Goal: Communication & Community: Share content

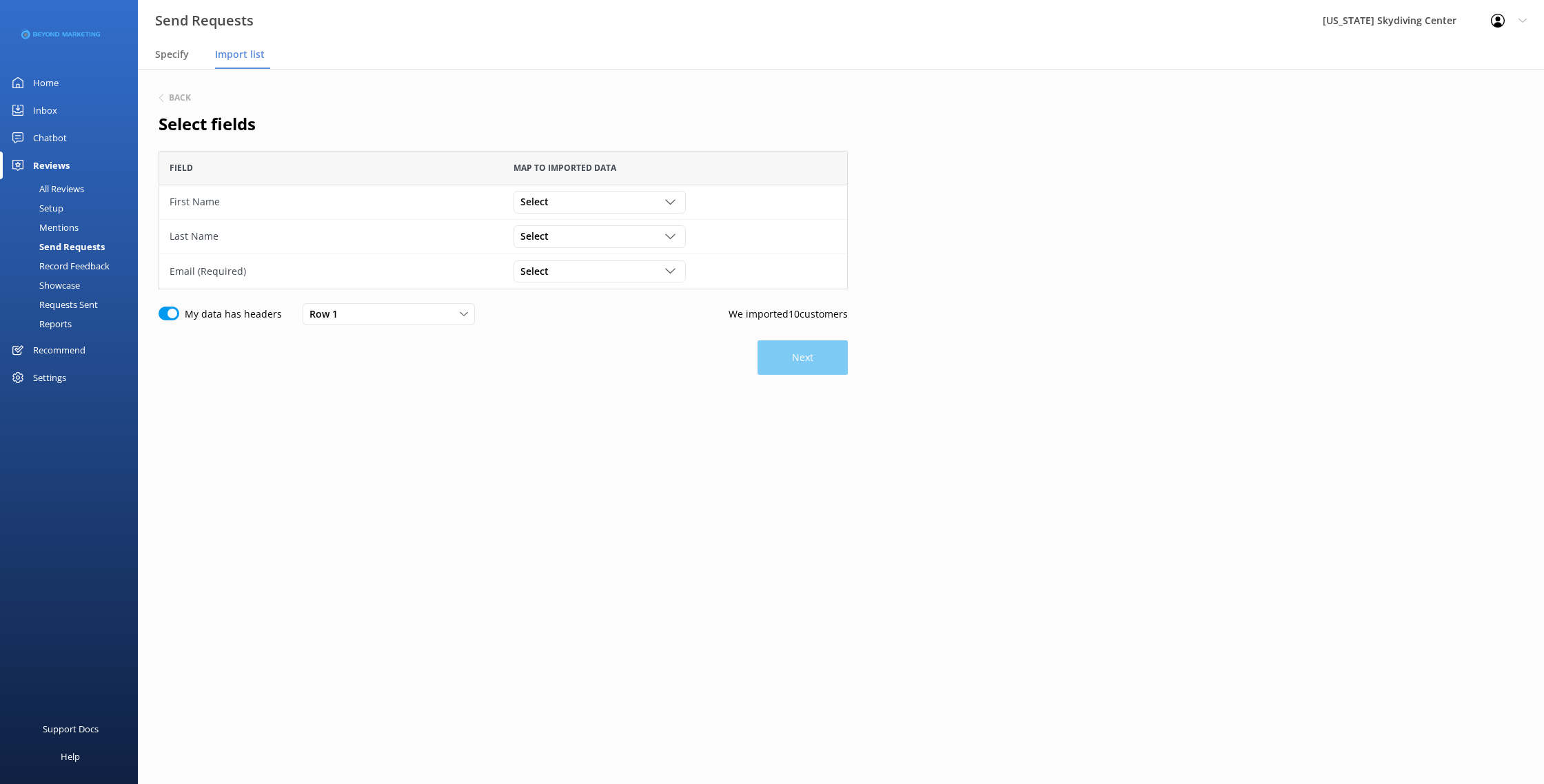
scroll to position [139, 689]
click at [593, 209] on div "Select" at bounding box center [599, 201] width 165 height 15
click at [585, 260] on link "First Name" at bounding box center [599, 258] width 170 height 27
click at [574, 239] on div "Select" at bounding box center [599, 236] width 165 height 15
click at [575, 316] on link "Last Name" at bounding box center [599, 320] width 170 height 27
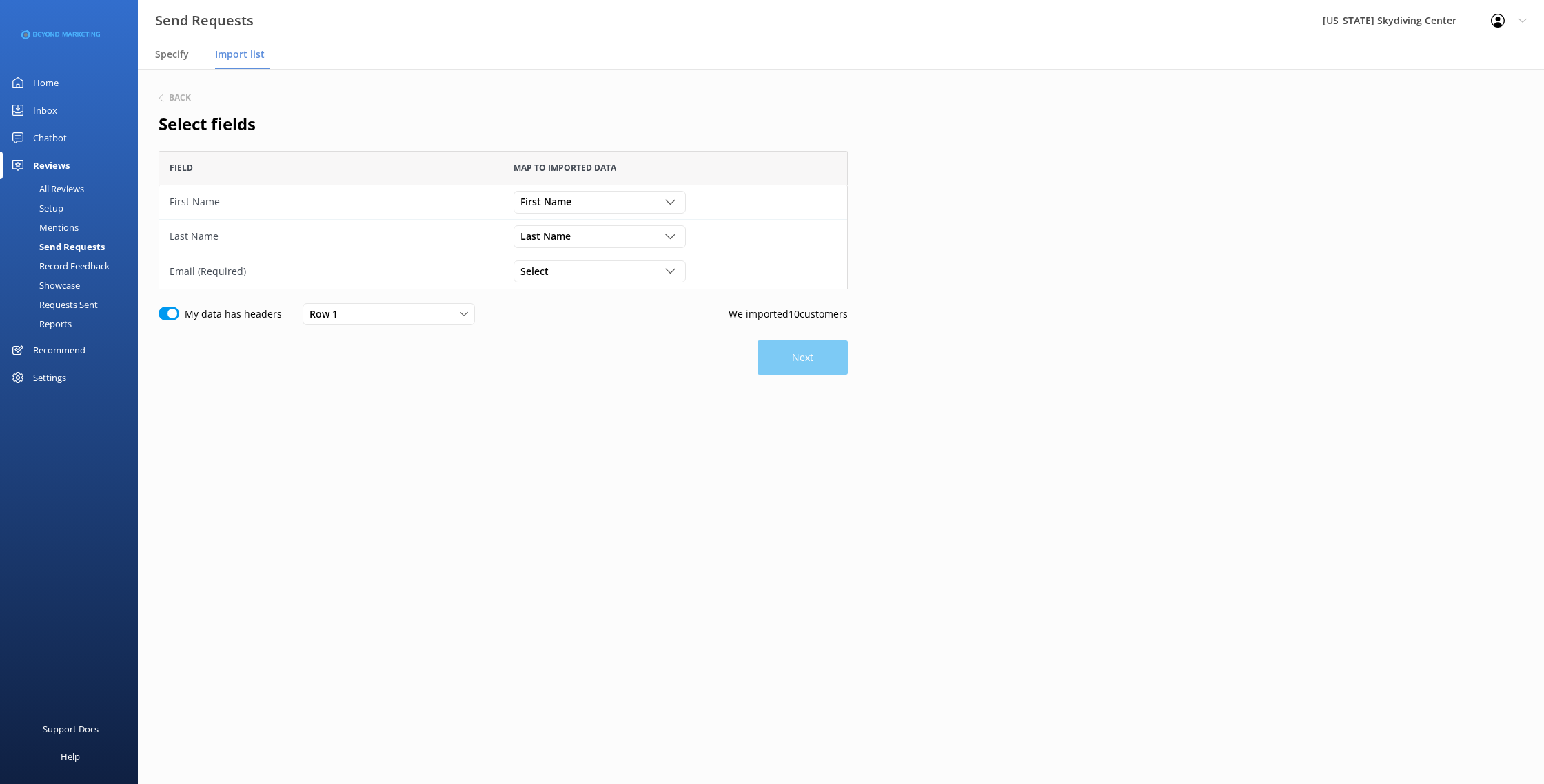
click at [571, 250] on div "Last Name Customer Id First Name Last Name Email Gender Age Weight Day of birth…" at bounding box center [675, 237] width 344 height 34
click at [571, 270] on div "Select" at bounding box center [599, 271] width 165 height 15
click at [567, 386] on link "Email" at bounding box center [599, 382] width 170 height 27
click at [803, 355] on button "Next" at bounding box center [803, 357] width 91 height 34
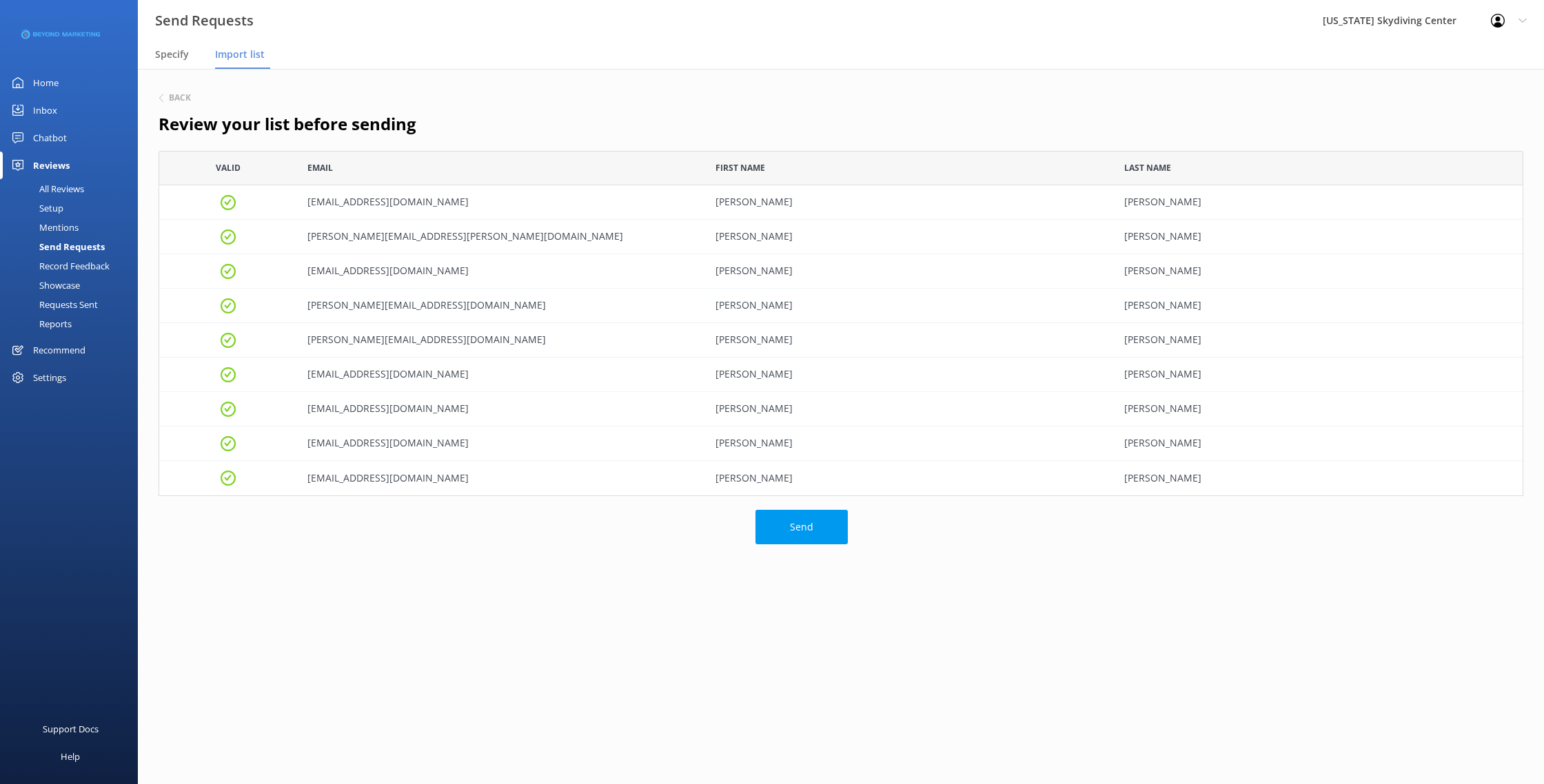
scroll to position [346, 1365]
click at [801, 531] on button "Send" at bounding box center [802, 527] width 92 height 34
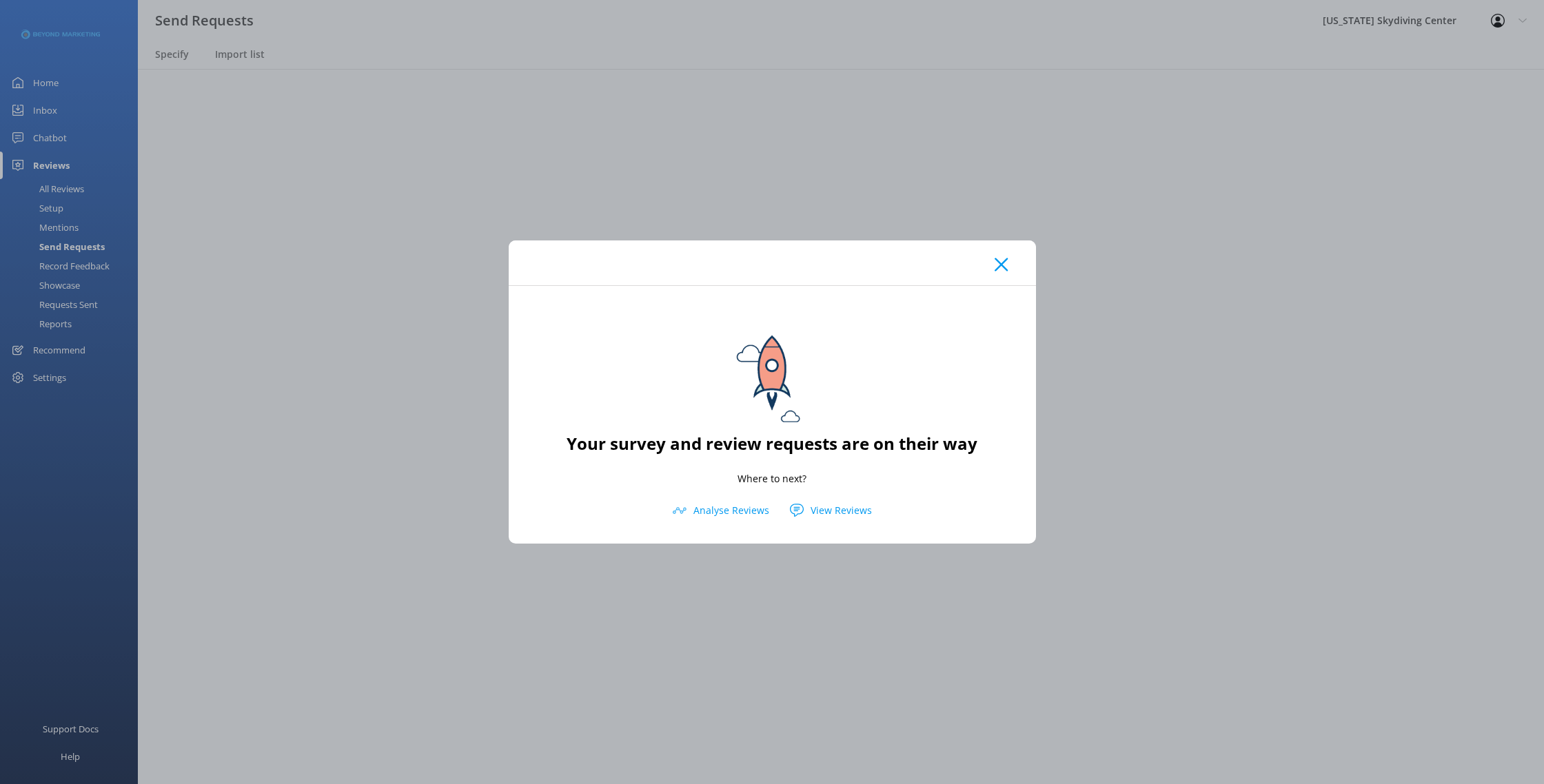
click at [1002, 264] on icon at bounding box center [1001, 264] width 13 height 14
